Goal: Find specific page/section: Find specific page/section

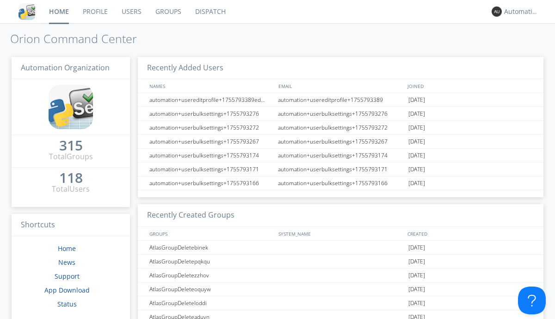
click at [210, 12] on link "Dispatch" at bounding box center [210, 11] width 44 height 23
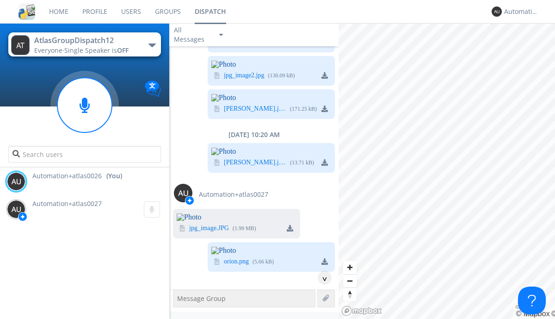
scroll to position [2614, 0]
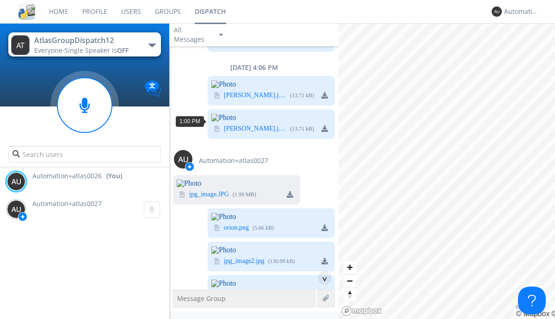
scroll to position [17, 0]
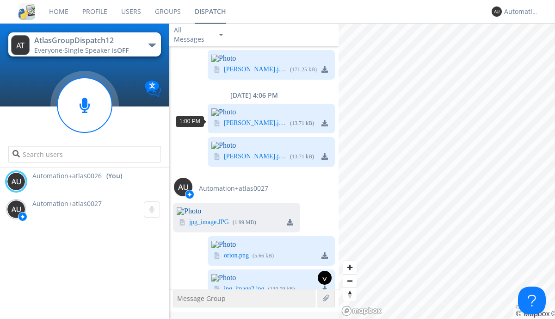
click at [321, 278] on div "^" at bounding box center [325, 278] width 14 height 14
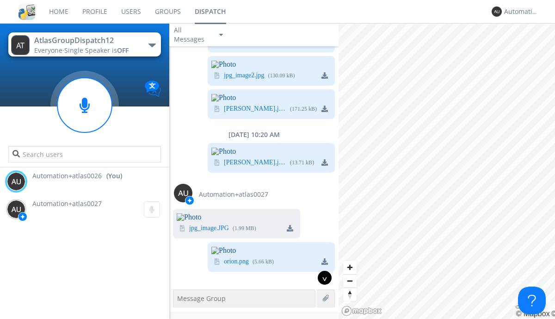
scroll to position [3205, 0]
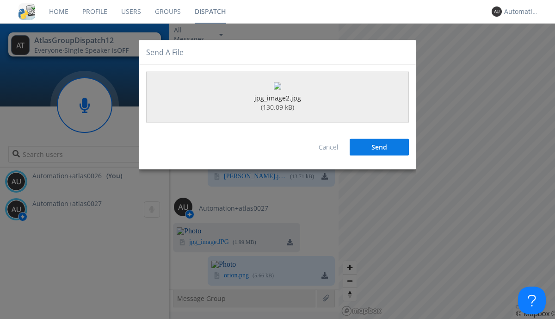
click at [380, 156] on button "Send" at bounding box center [379, 147] width 59 height 17
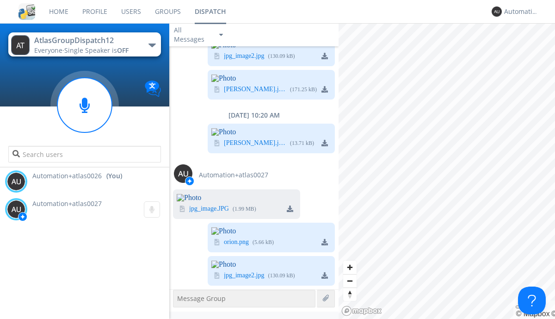
scroll to position [3491, 0]
click at [519, 12] on div "Automation+atlas0026" at bounding box center [522, 11] width 35 height 9
